Goal: Find specific page/section: Find specific page/section

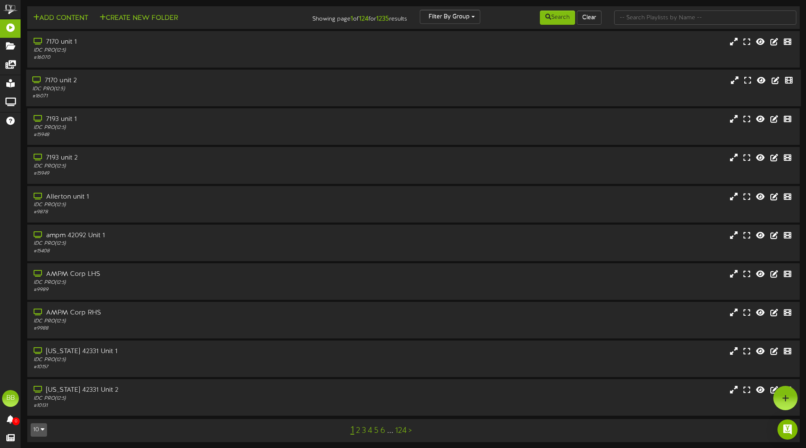
scroll to position [3, 0]
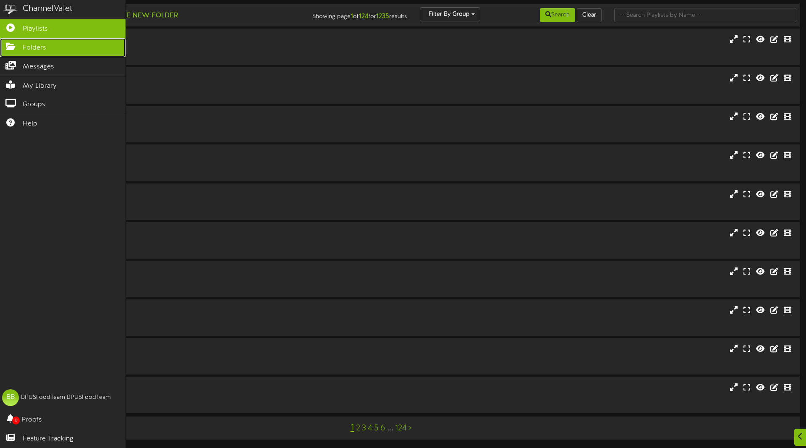
click at [18, 47] on icon at bounding box center [10, 45] width 21 height 6
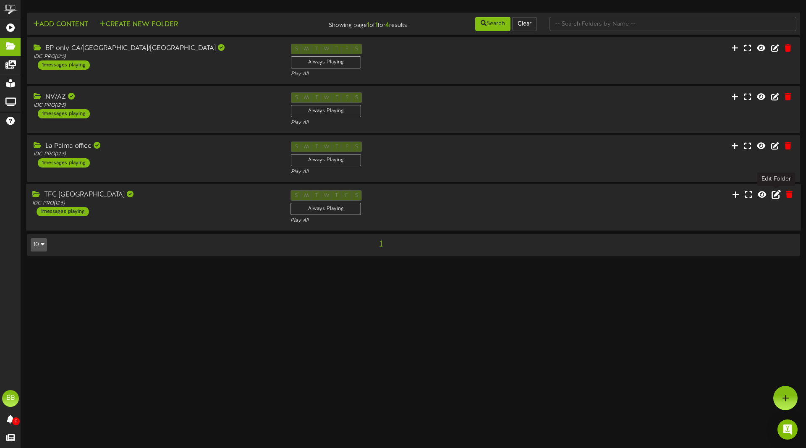
click at [776, 197] on icon at bounding box center [775, 193] width 9 height 9
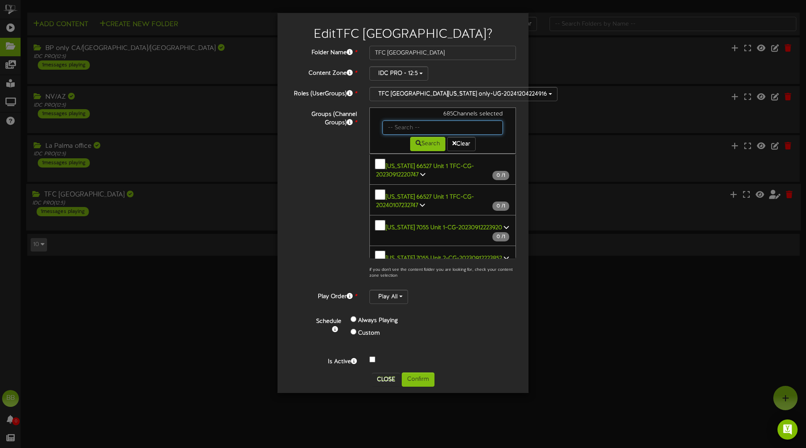
click at [392, 127] on input "text" at bounding box center [442, 127] width 120 height 14
click at [397, 131] on input "text" at bounding box center [442, 127] width 120 height 14
type input "42566"
click at [414, 151] on button "Search" at bounding box center [427, 144] width 35 height 14
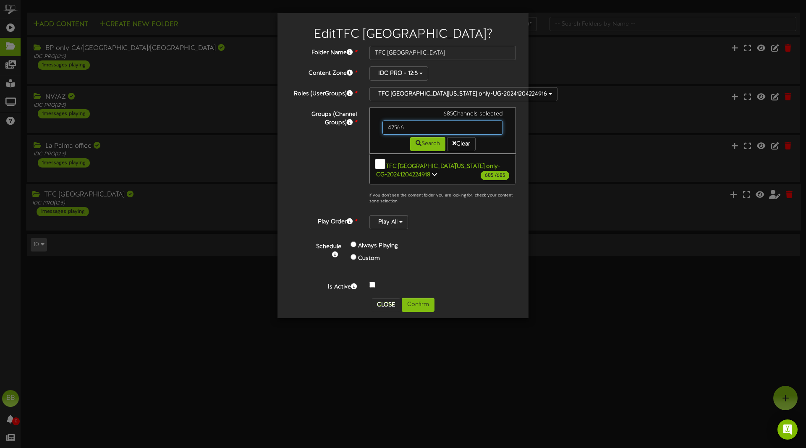
click at [414, 135] on input "42566" at bounding box center [442, 127] width 120 height 14
click at [432, 176] on b "TFC [GEOGRAPHIC_DATA][US_STATE] only-CG-20241204224918" at bounding box center [438, 170] width 124 height 15
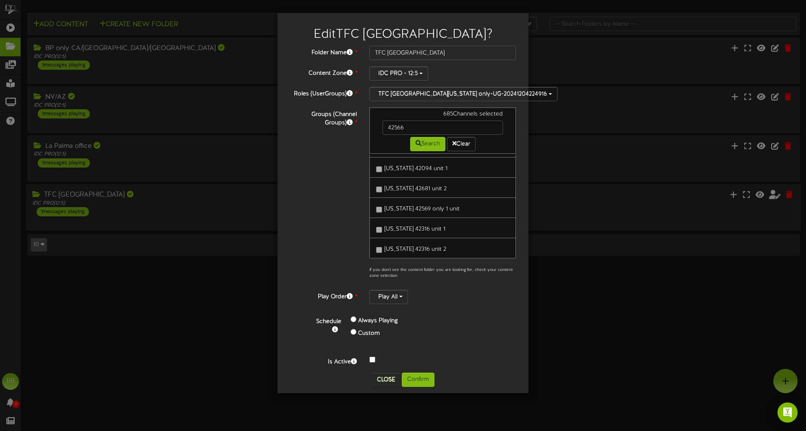
scroll to position [13705, 0]
click at [405, 130] on input "42566" at bounding box center [442, 127] width 120 height 14
type input "42745"
click at [428, 146] on button "Search" at bounding box center [427, 144] width 35 height 14
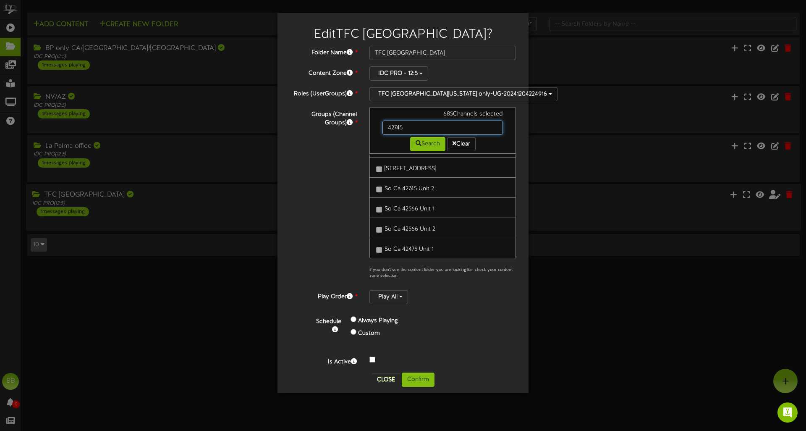
click at [418, 133] on input "42745" at bounding box center [442, 127] width 120 height 14
